Goal: Information Seeking & Learning: Learn about a topic

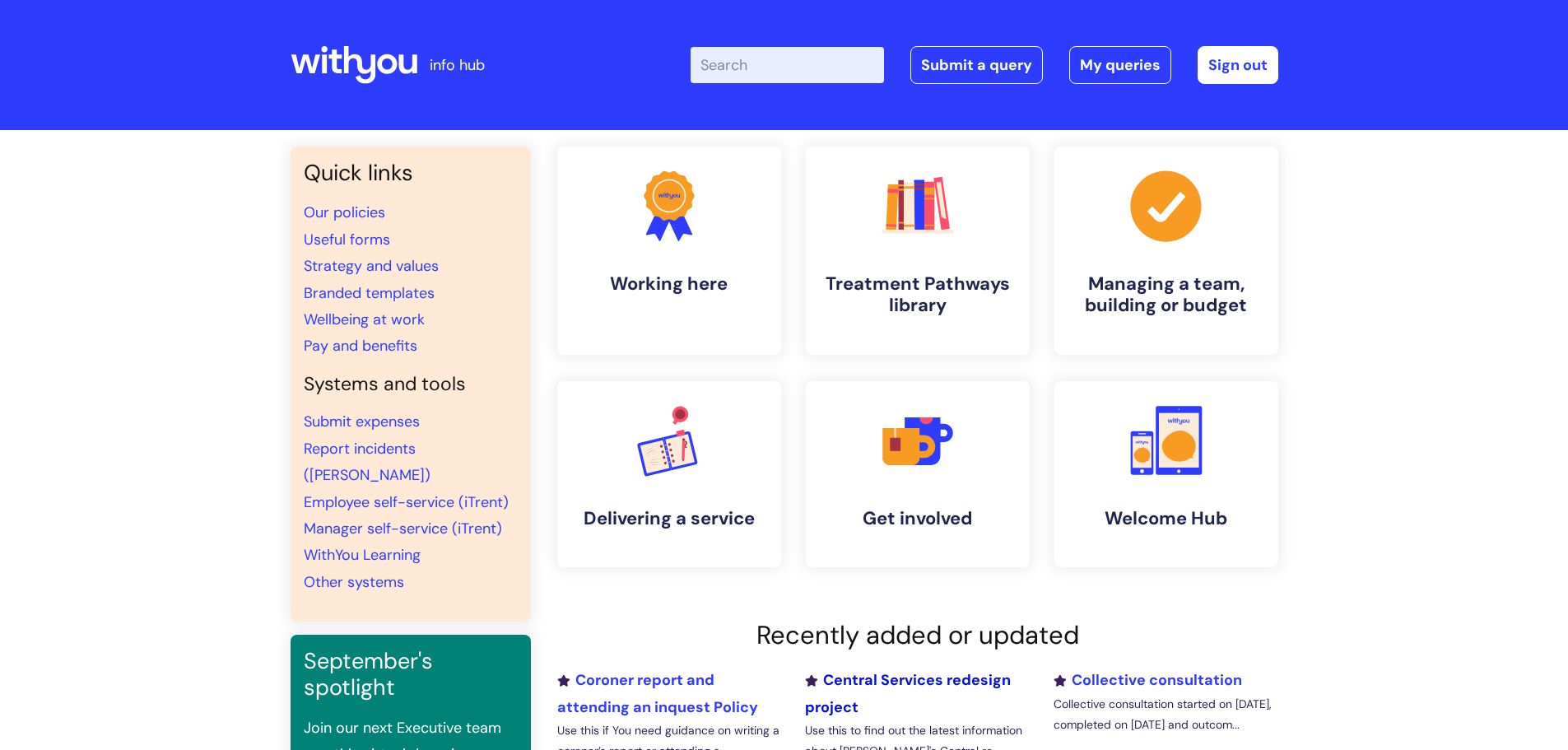
click at [964, 687] on link "Central Services redesign project" at bounding box center [908, 692] width 205 height 46
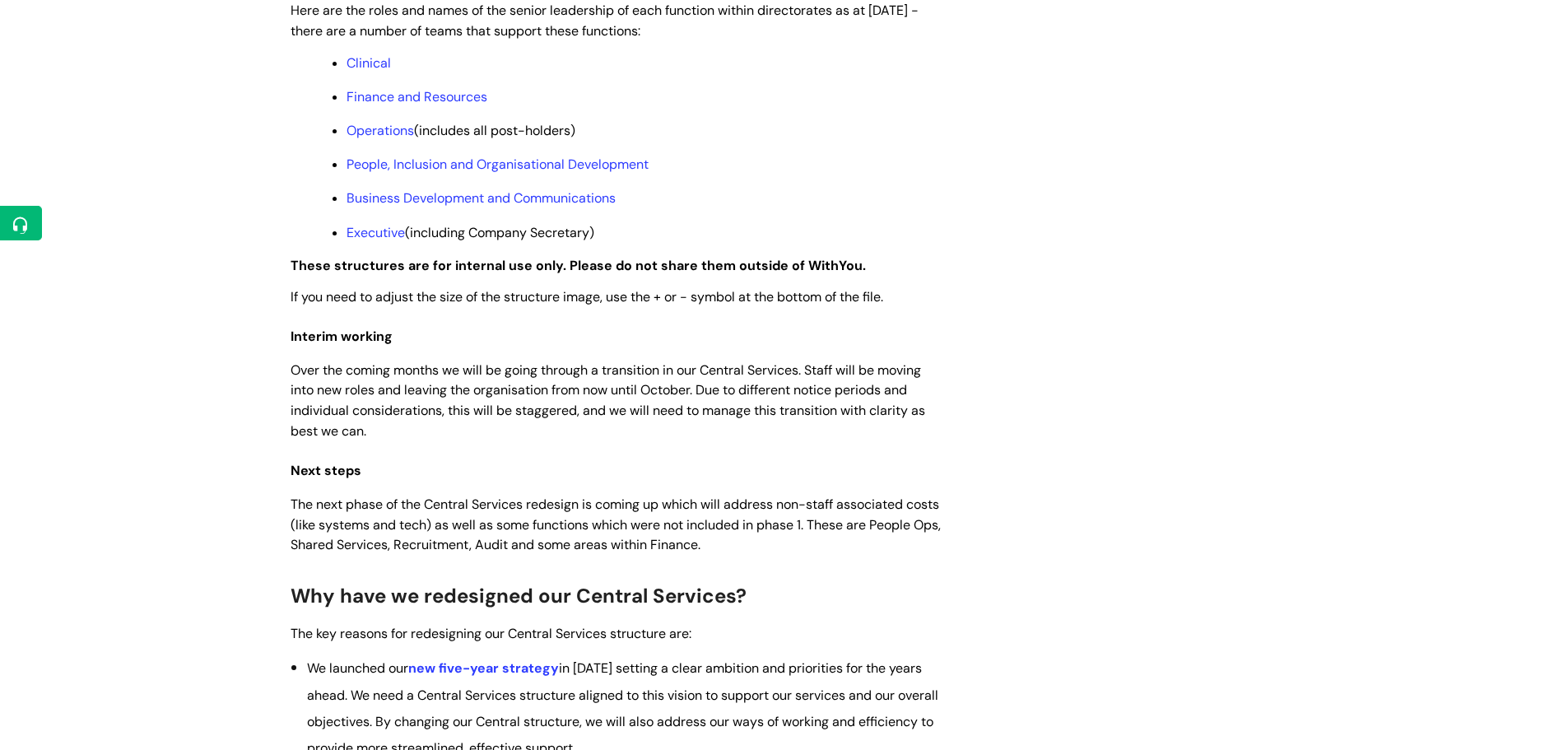
scroll to position [1448, 0]
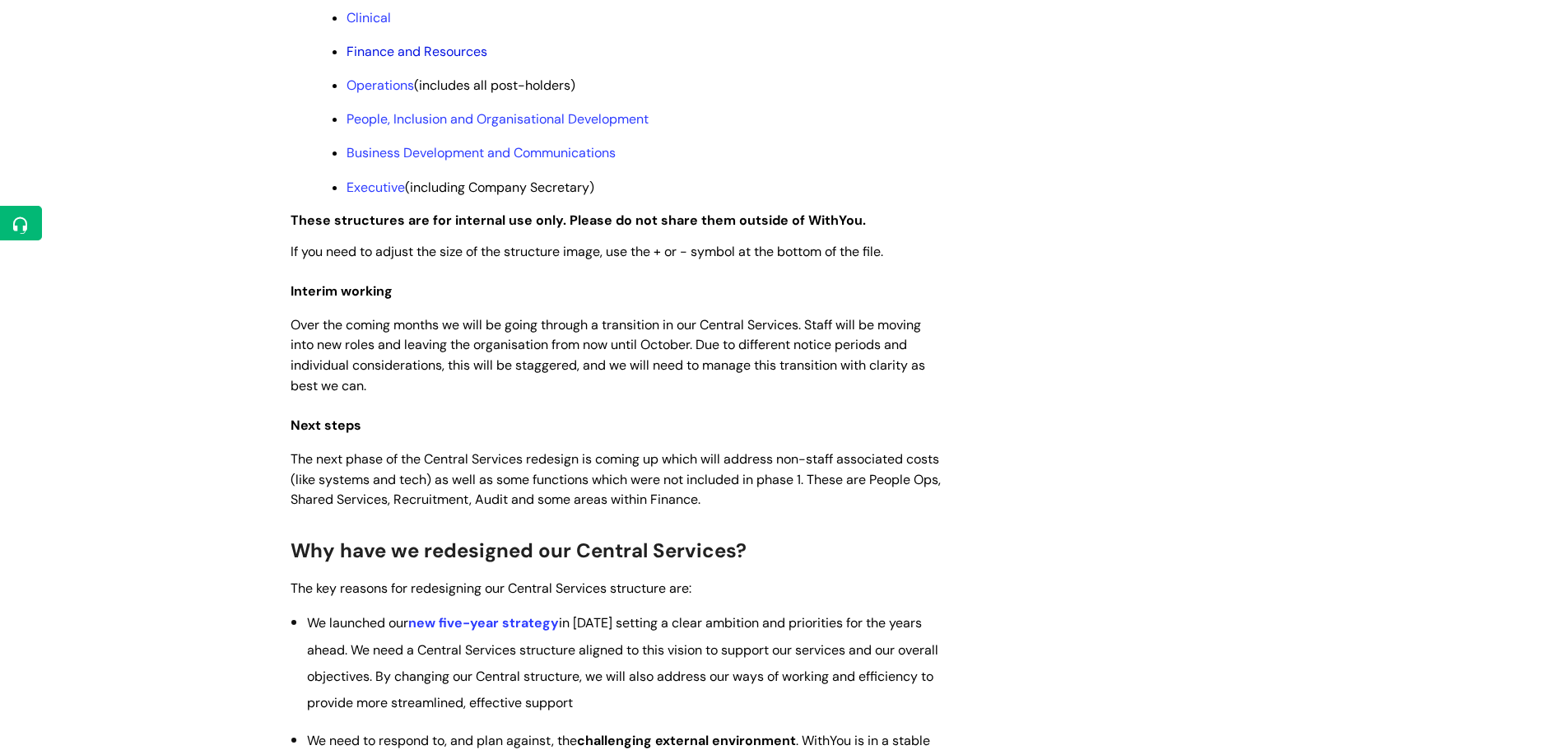
click at [374, 60] on link "Finance and Resources" at bounding box center [417, 51] width 140 height 17
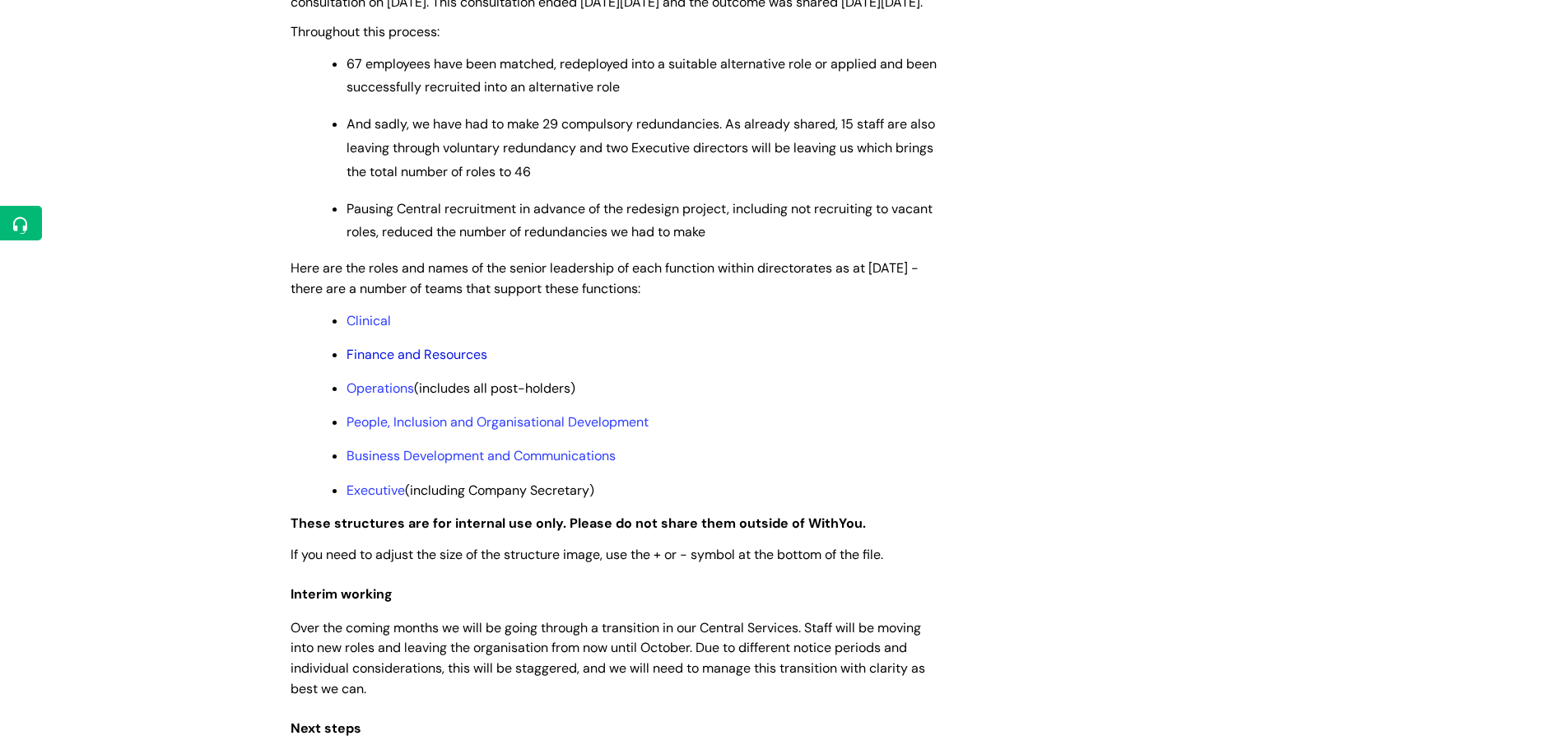
scroll to position [1143, 0]
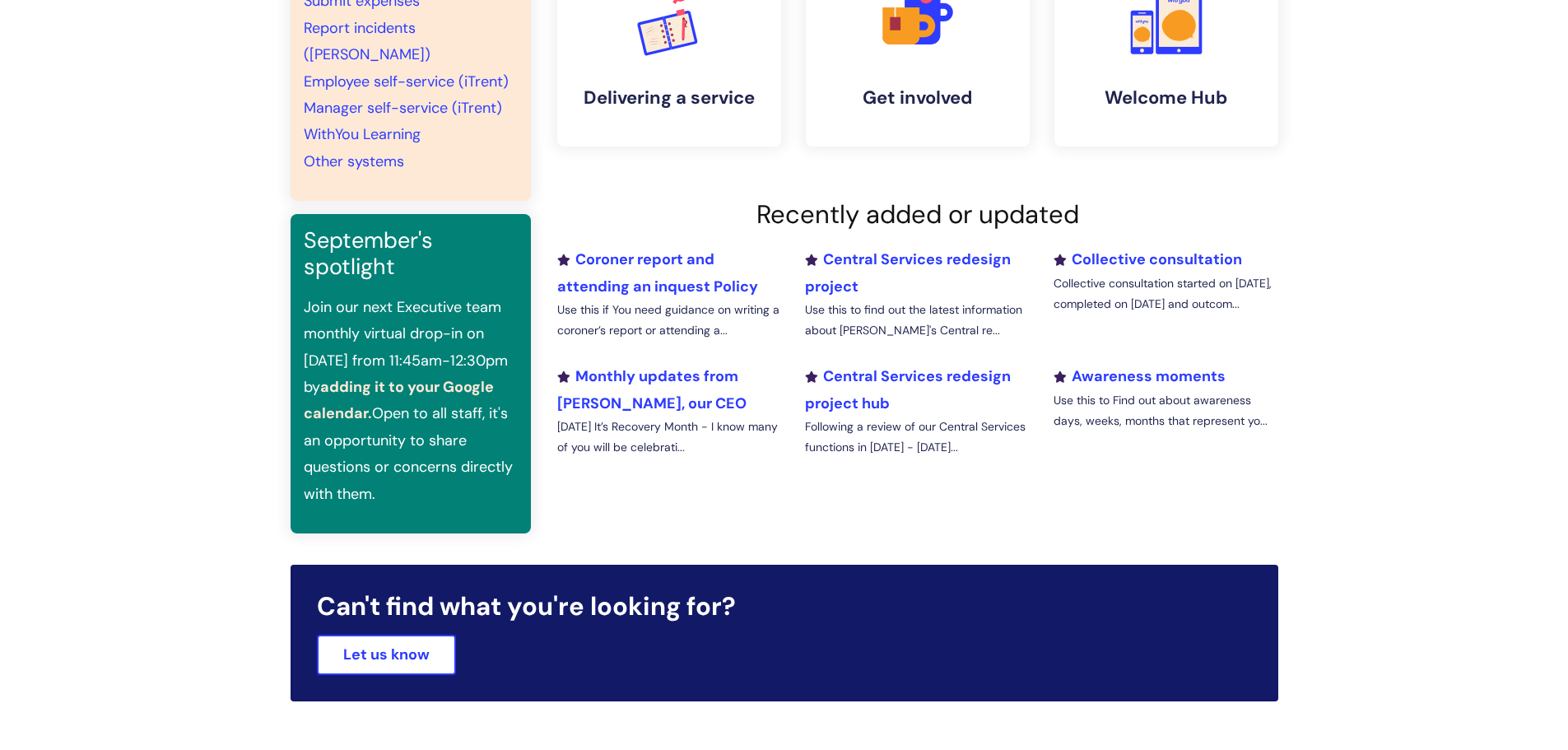
scroll to position [493, 0]
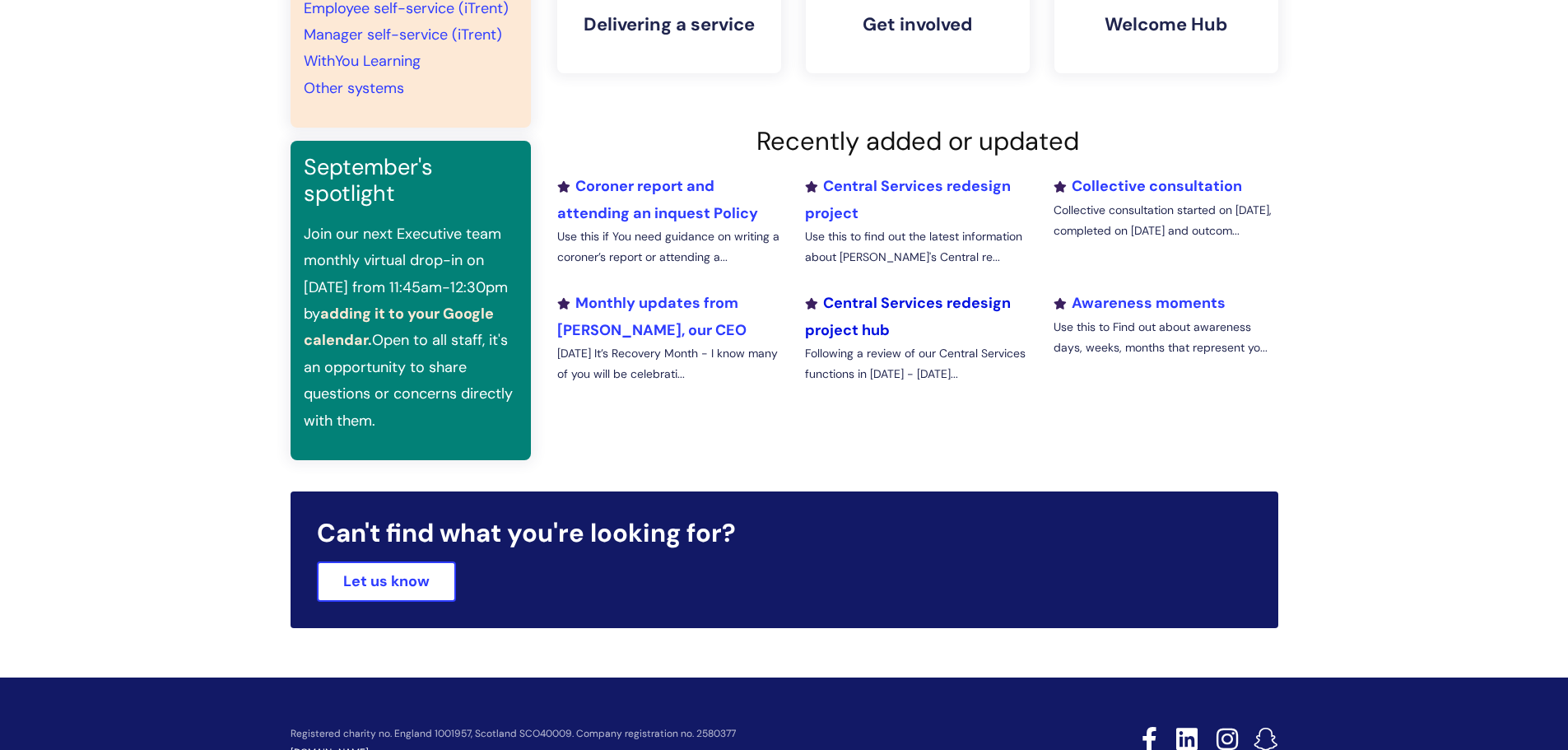
click at [855, 339] on link "Central Services redesign project hub" at bounding box center [908, 315] width 205 height 46
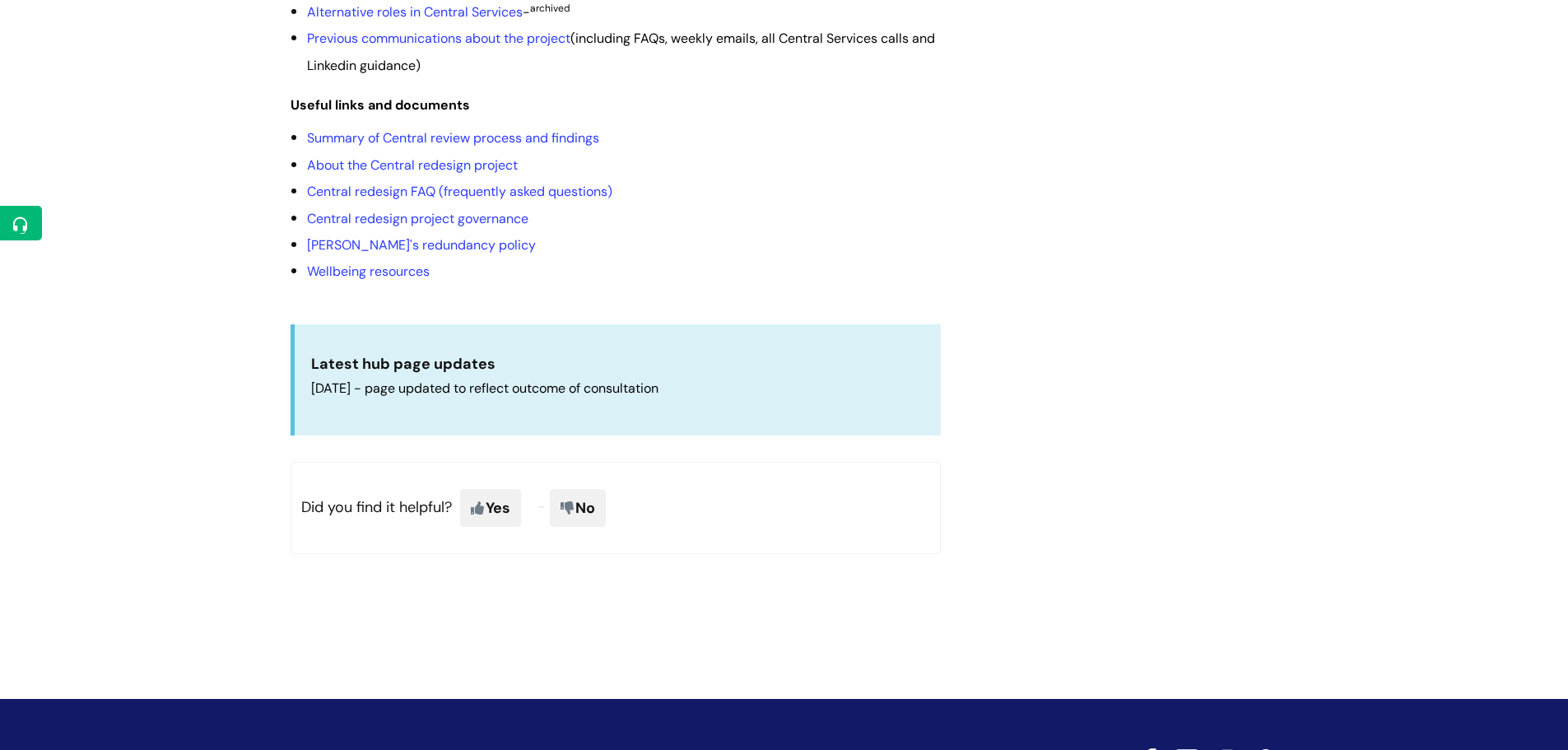
scroll to position [704, 0]
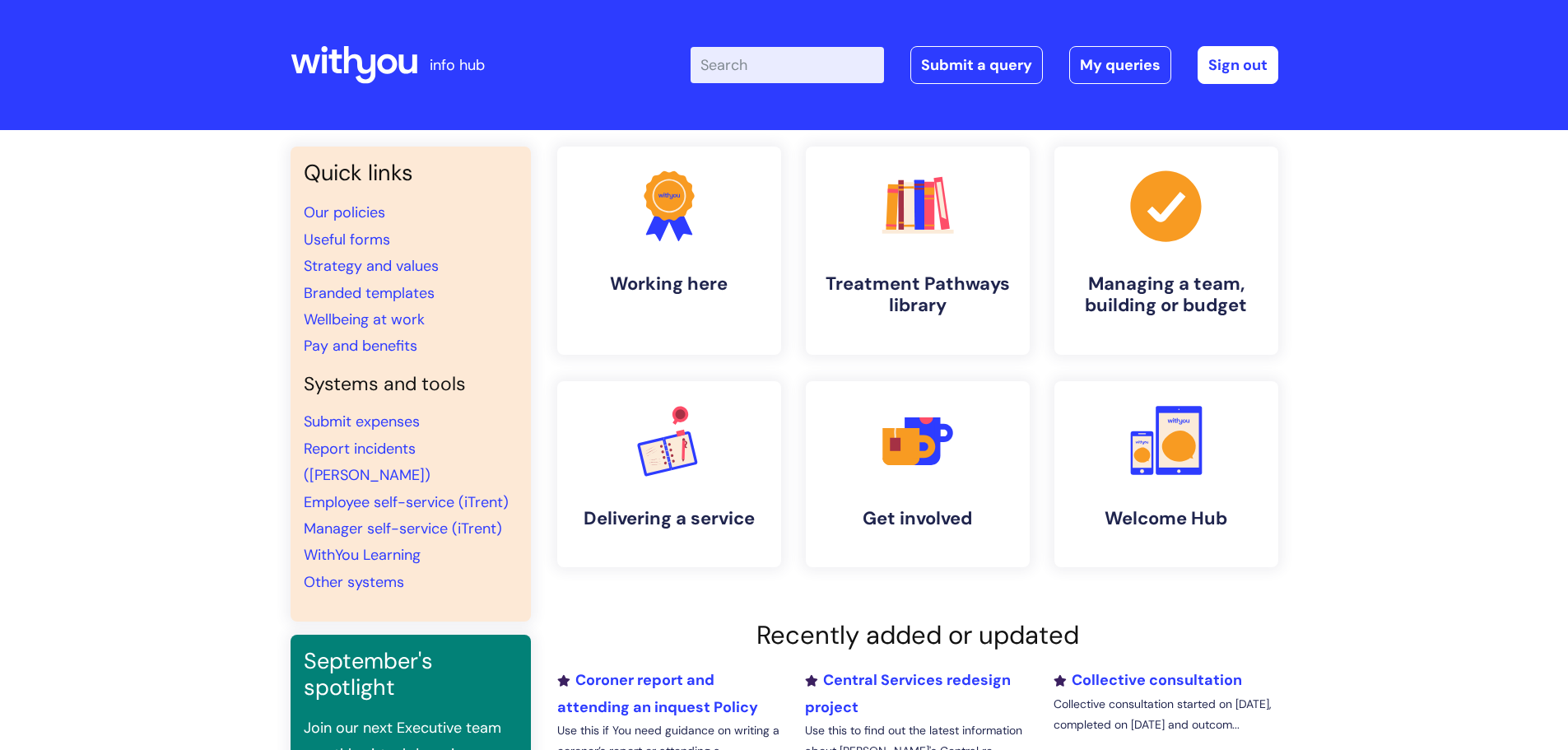
scroll to position [493, 0]
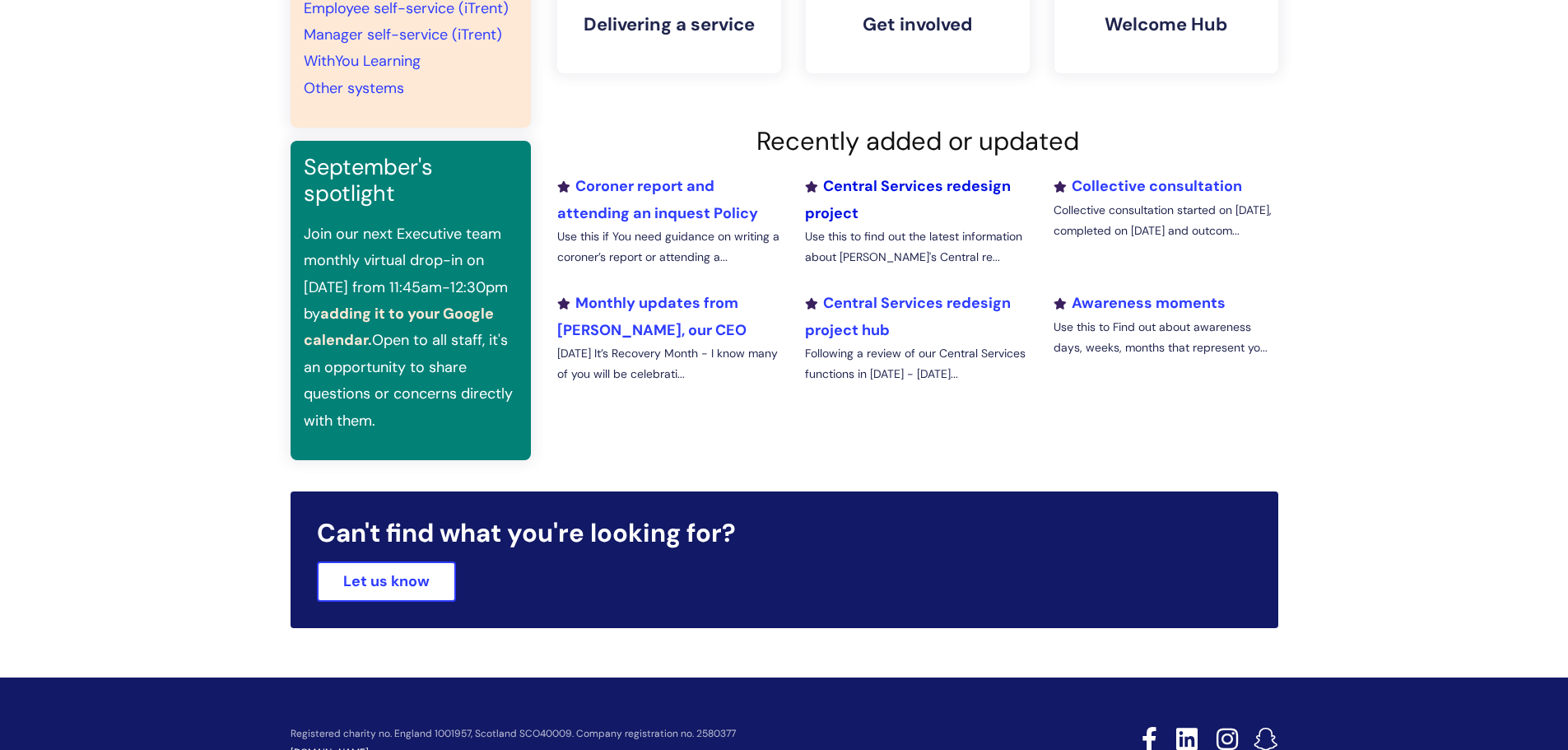
click at [865, 192] on link "Central Services redesign project" at bounding box center [908, 199] width 205 height 46
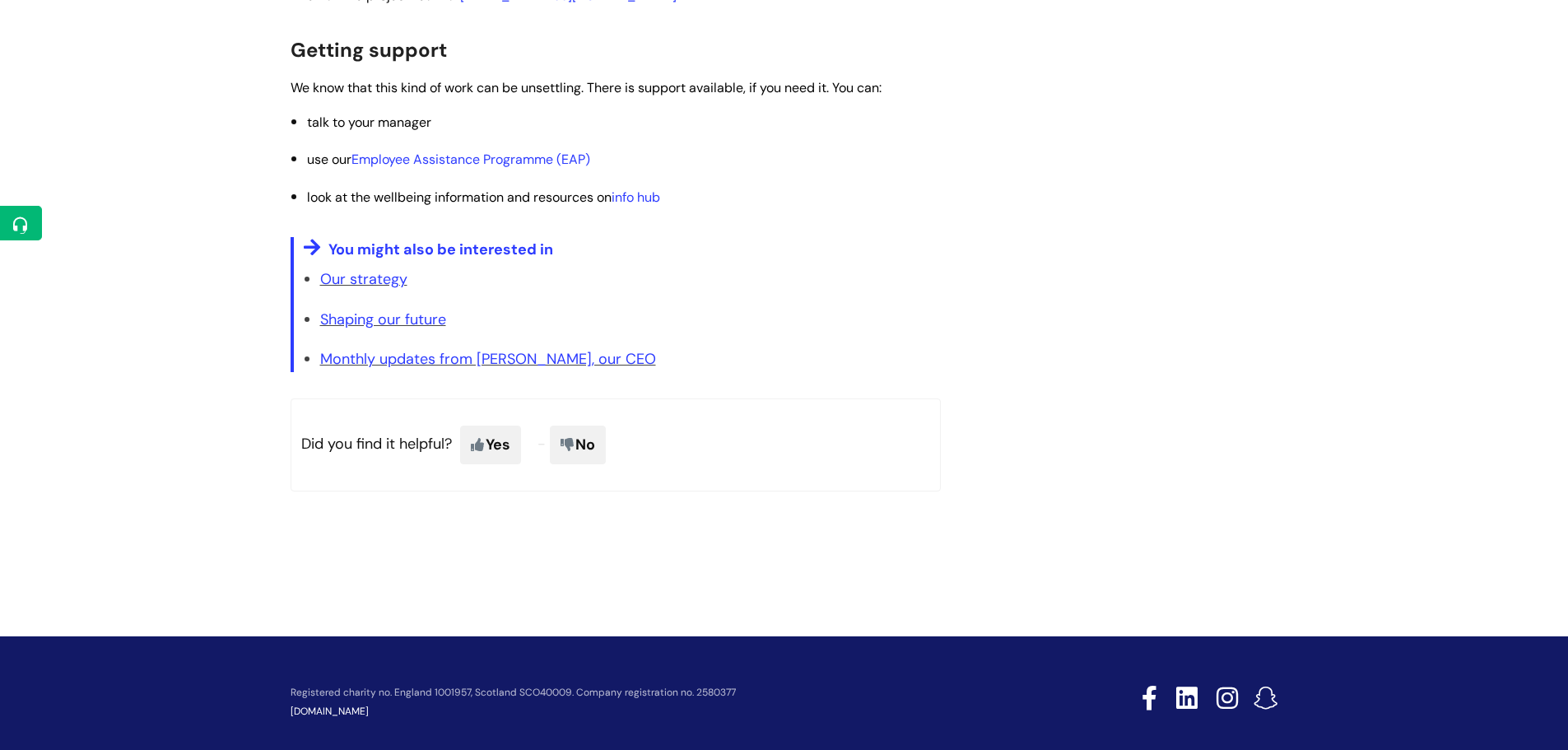
scroll to position [3052, 0]
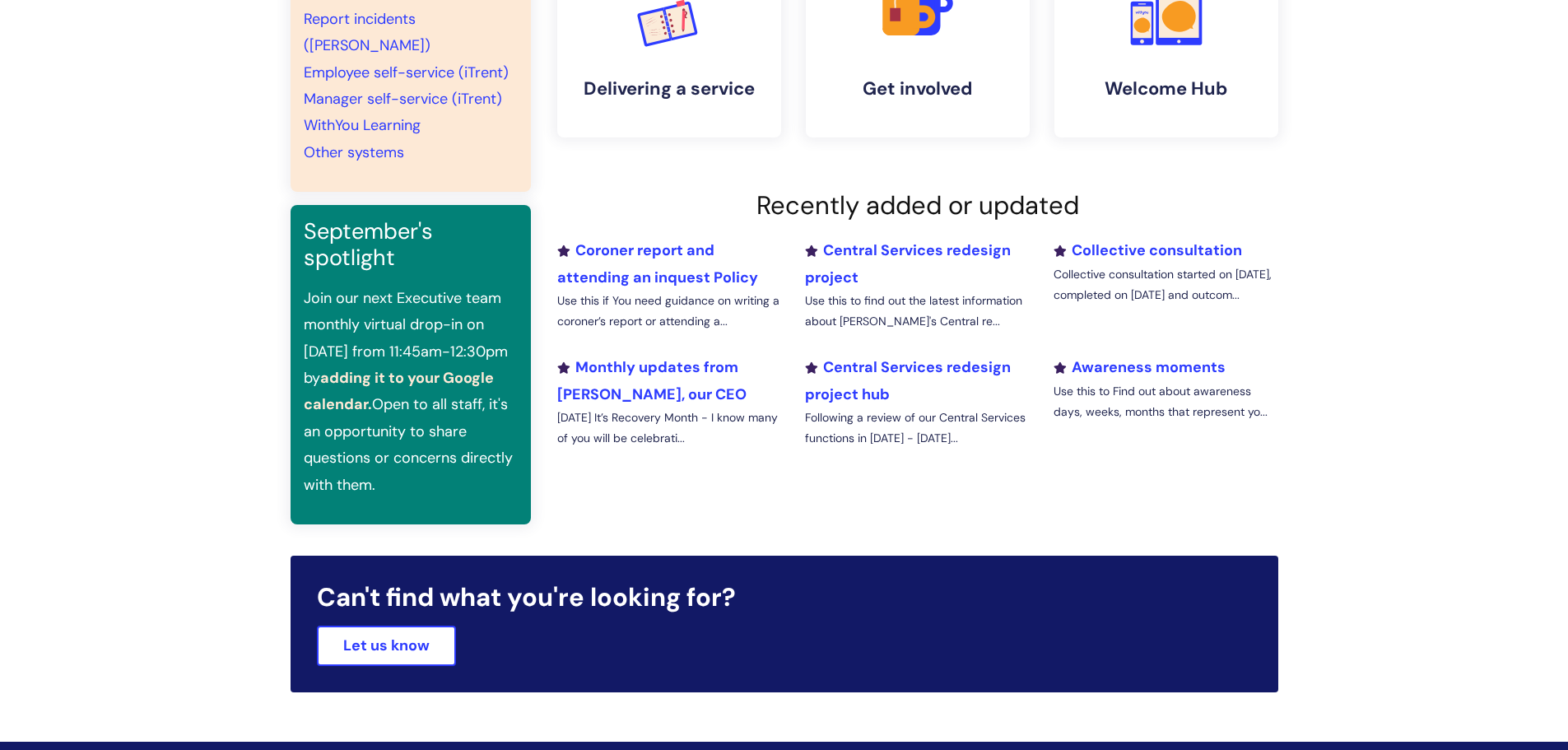
scroll to position [428, 0]
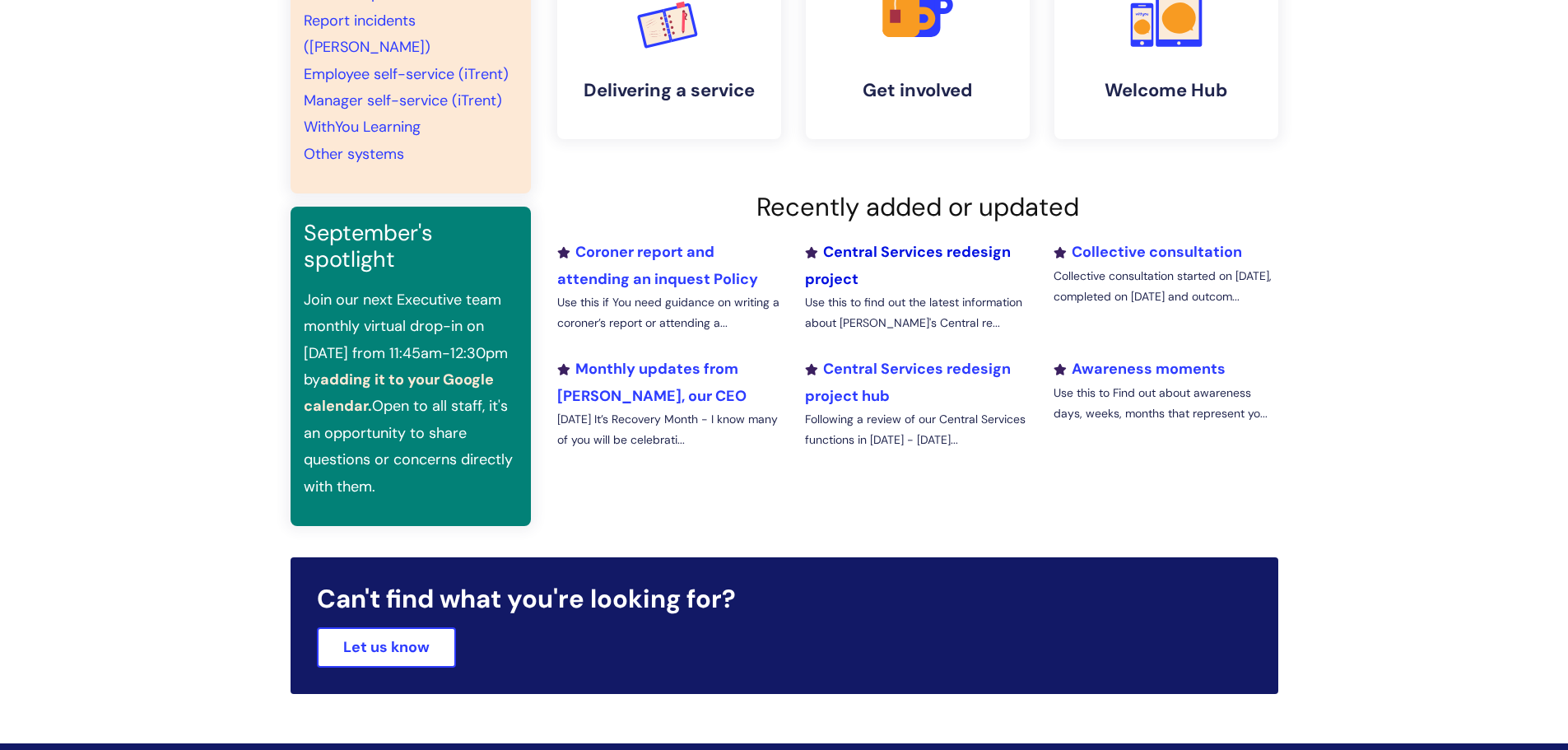
click at [816, 278] on link "Central Services redesign project" at bounding box center [908, 265] width 205 height 46
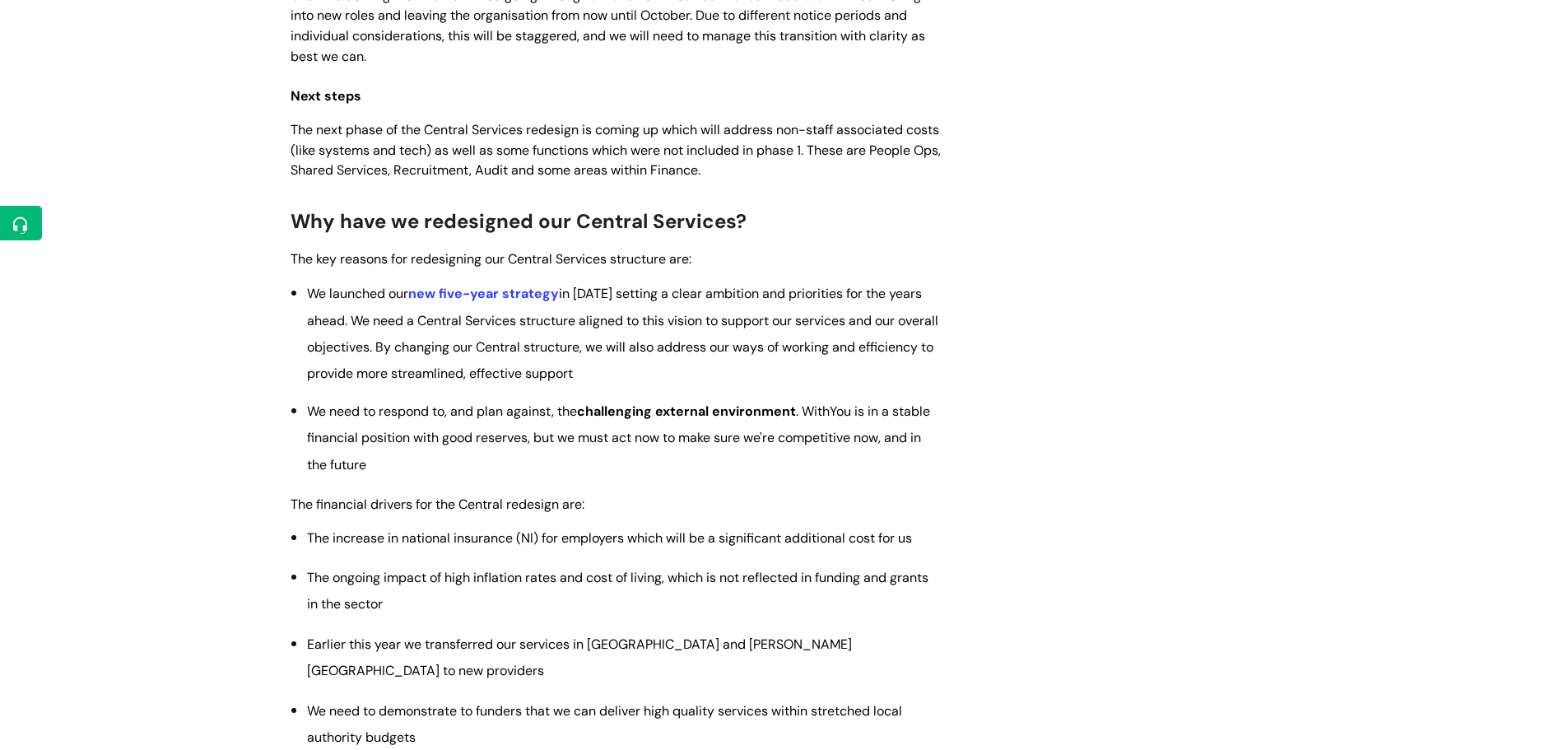
scroll to position [1810, 0]
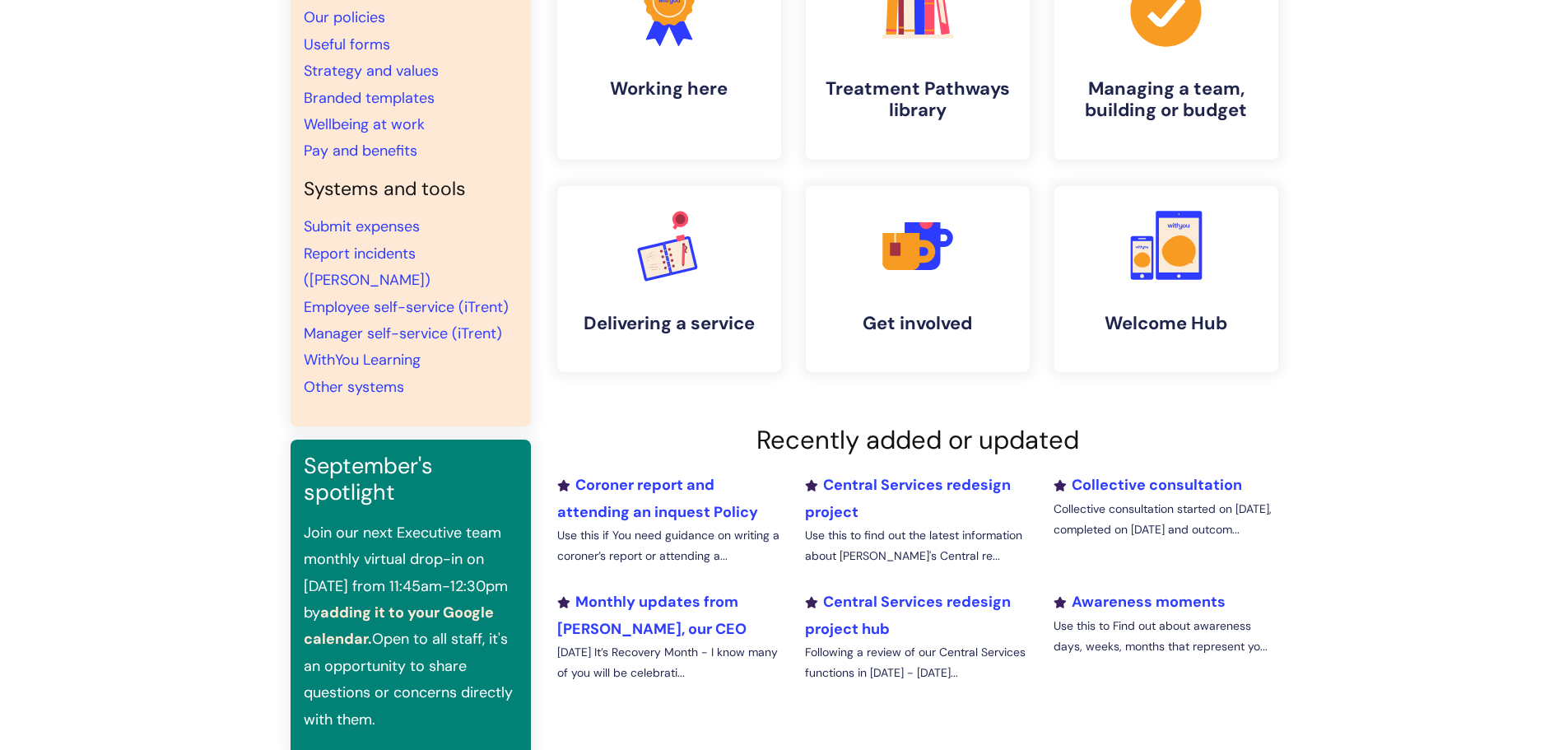
scroll to position [197, 0]
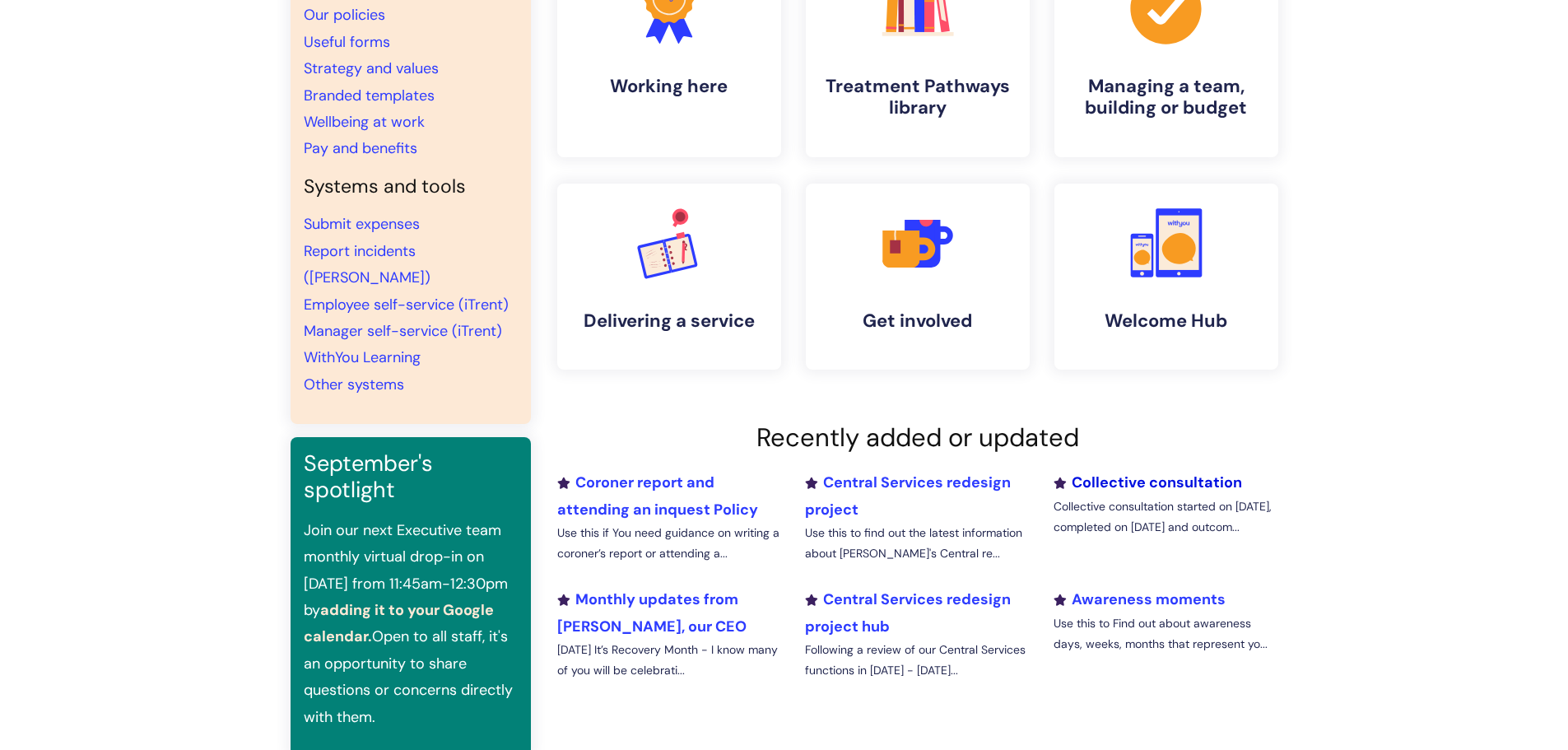
click at [1127, 483] on link "Collective consultation" at bounding box center [1147, 483] width 188 height 20
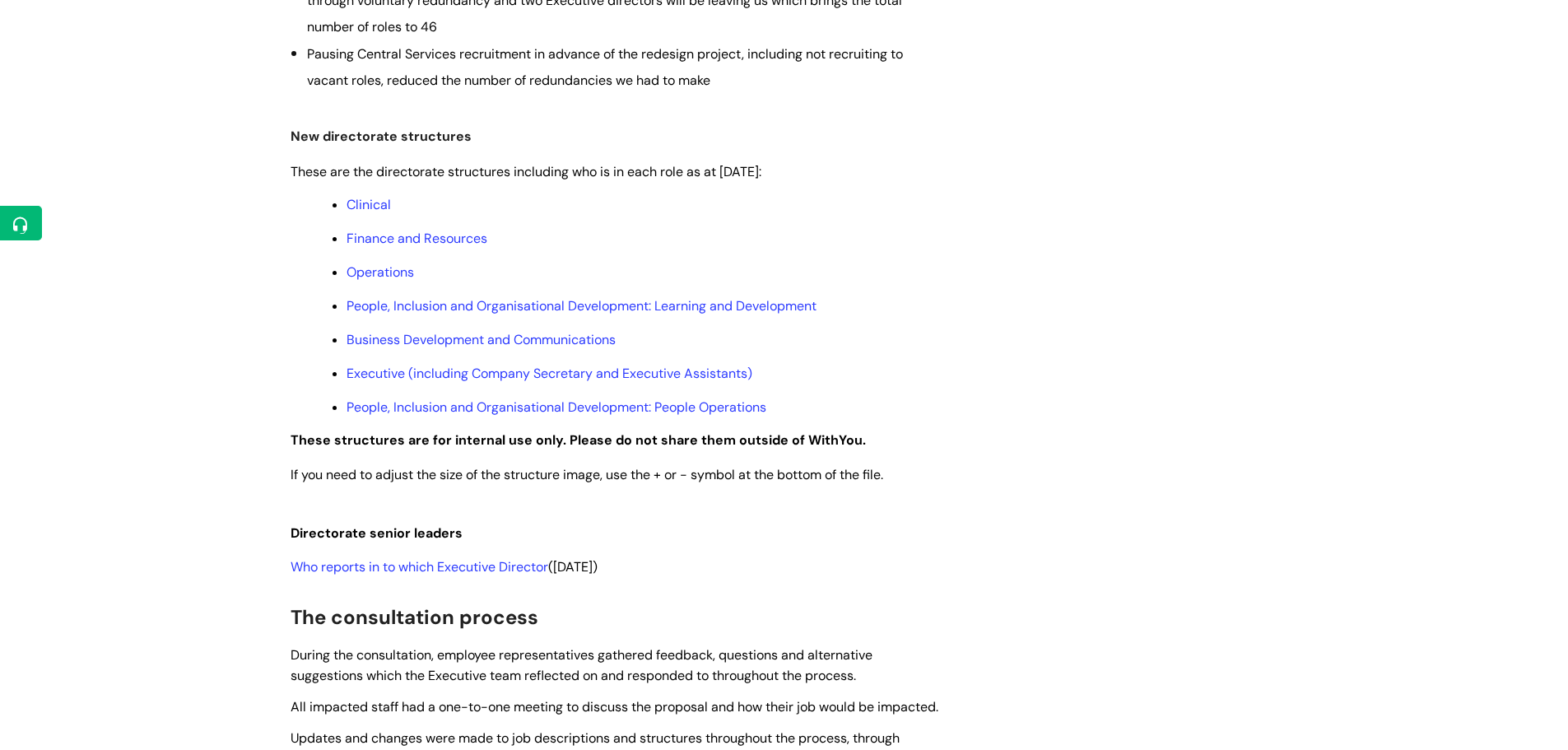
scroll to position [823, 0]
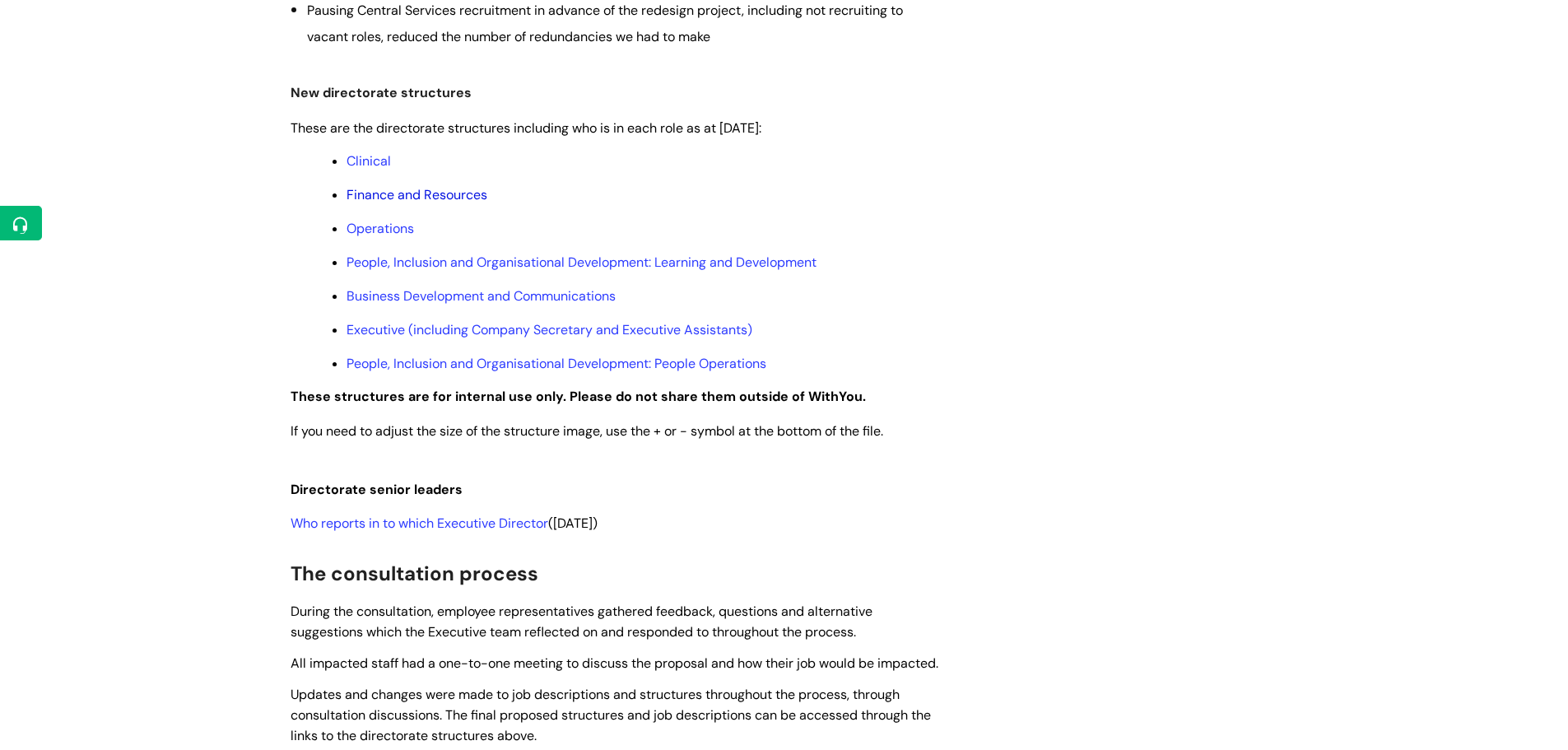
click at [411, 192] on link "Finance and Resources" at bounding box center [417, 194] width 140 height 17
